Goal: Information Seeking & Learning: Learn about a topic

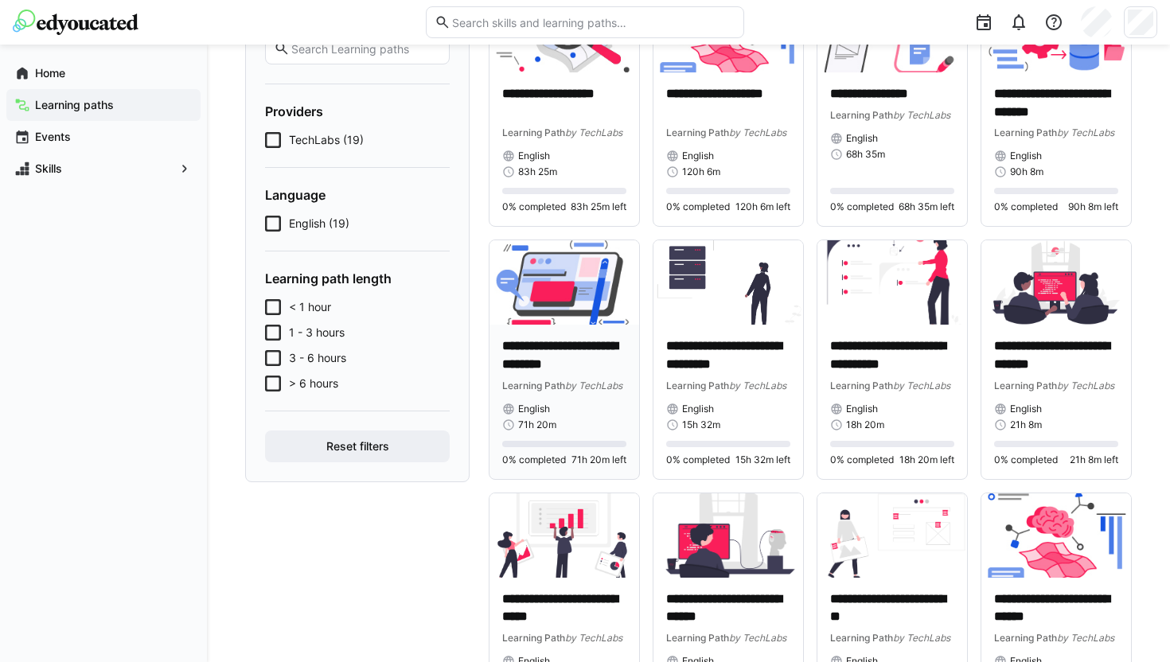
scroll to position [162, 0]
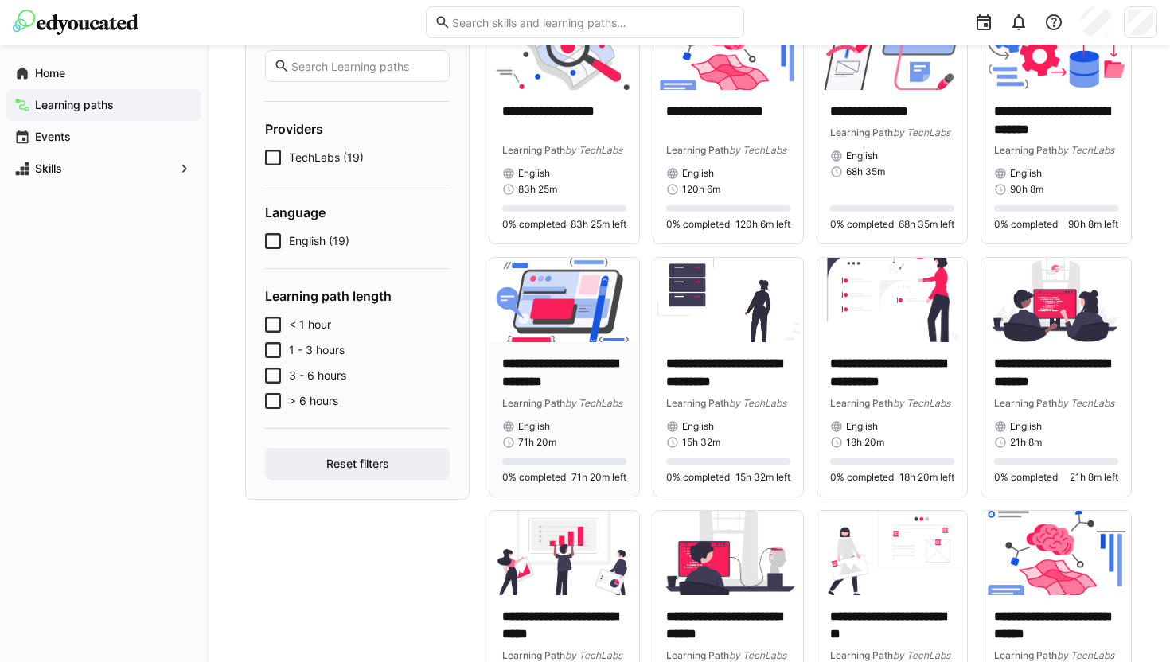
click at [584, 304] on img at bounding box center [565, 300] width 150 height 84
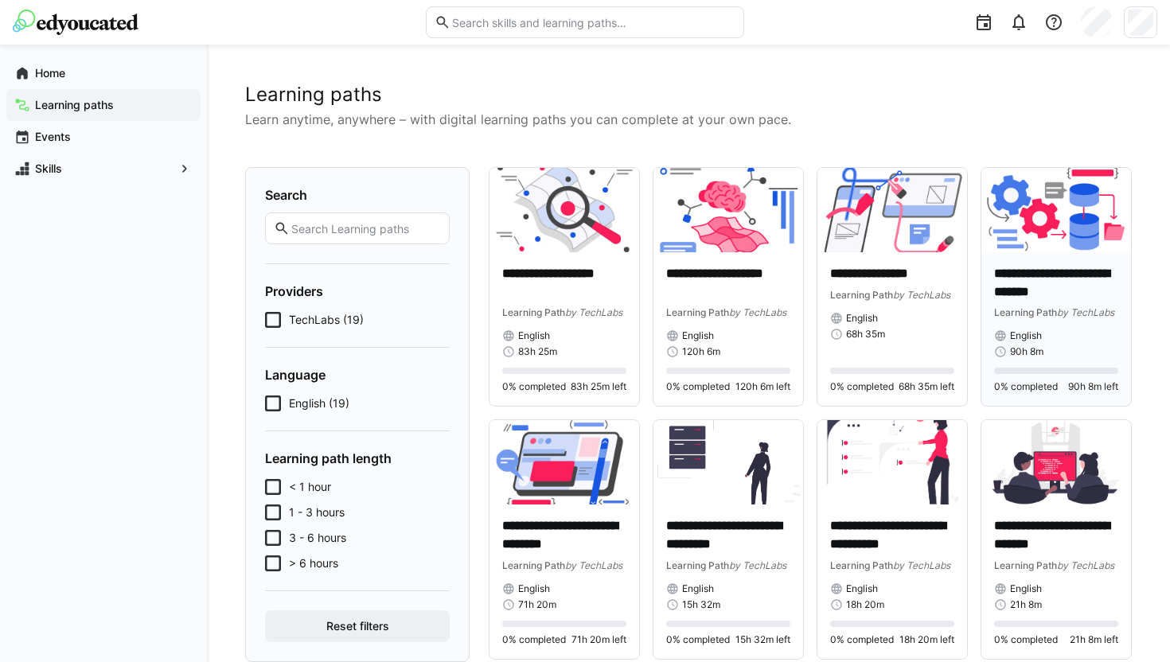
click at [1040, 280] on p "**********" at bounding box center [1056, 283] width 124 height 37
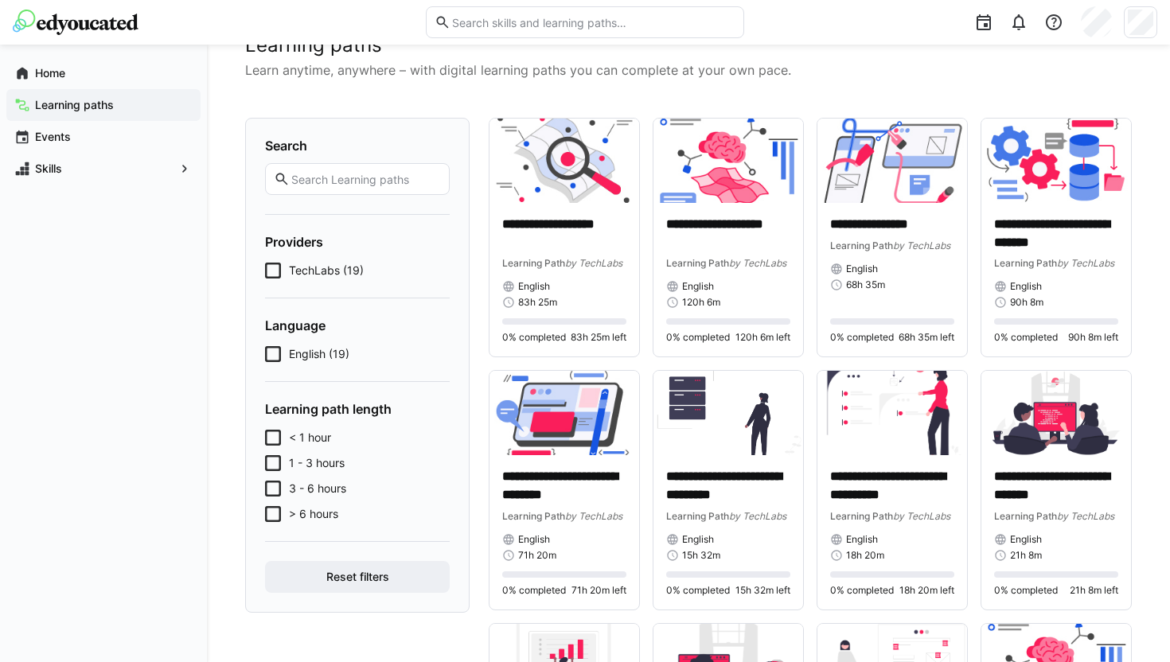
scroll to position [49, 0]
